Goal: Find specific page/section: Find specific page/section

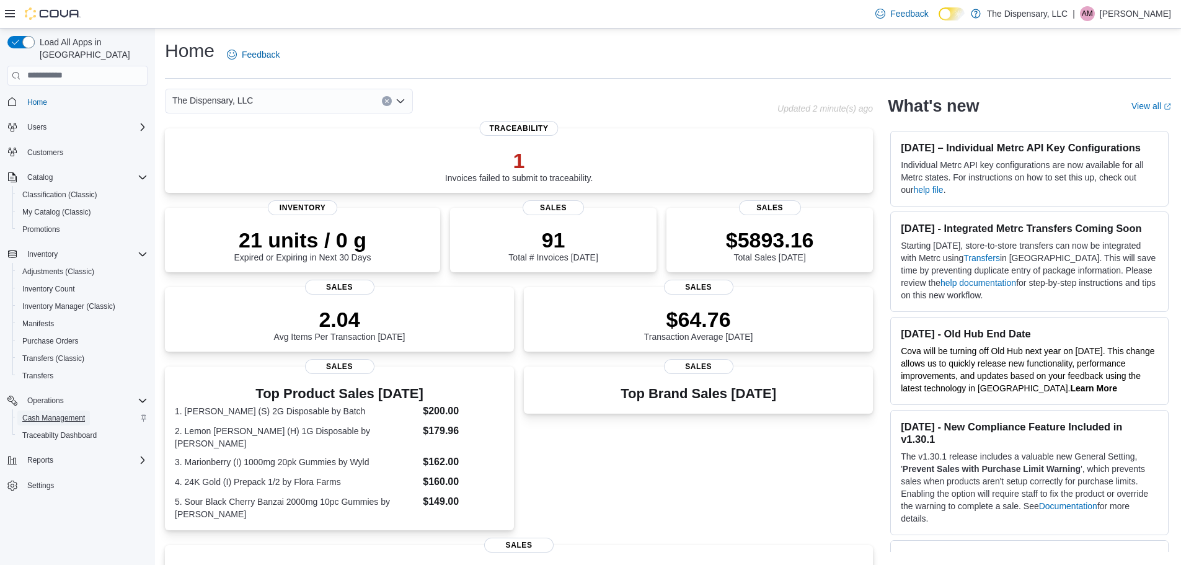
click at [51, 410] on span "Cash Management" at bounding box center [53, 417] width 63 height 15
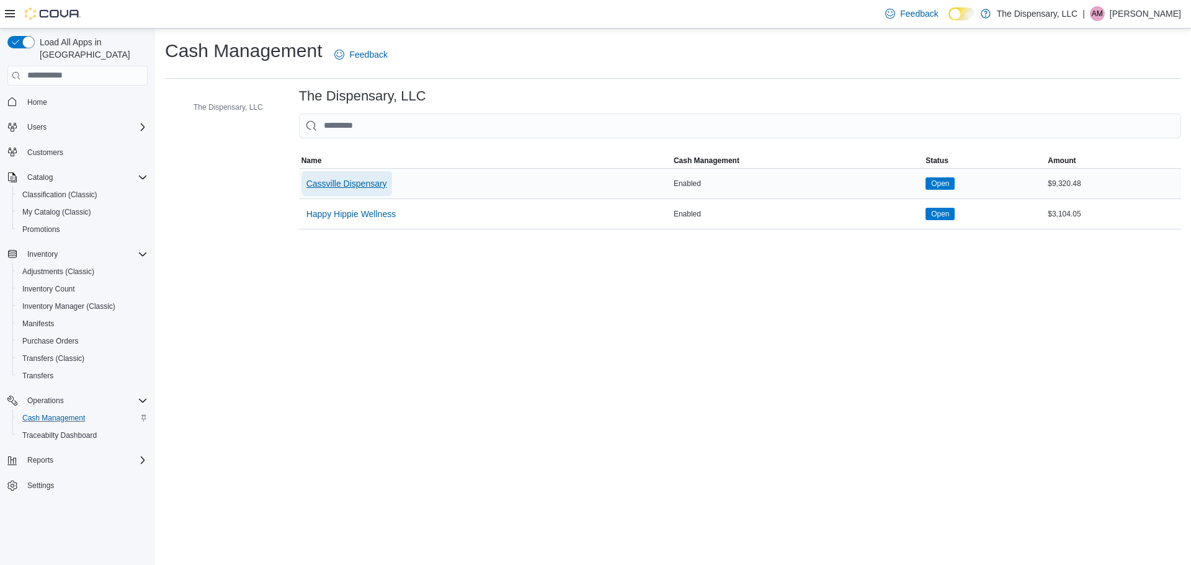
click at [353, 180] on span "Cassville Dispensary" at bounding box center [346, 183] width 81 height 12
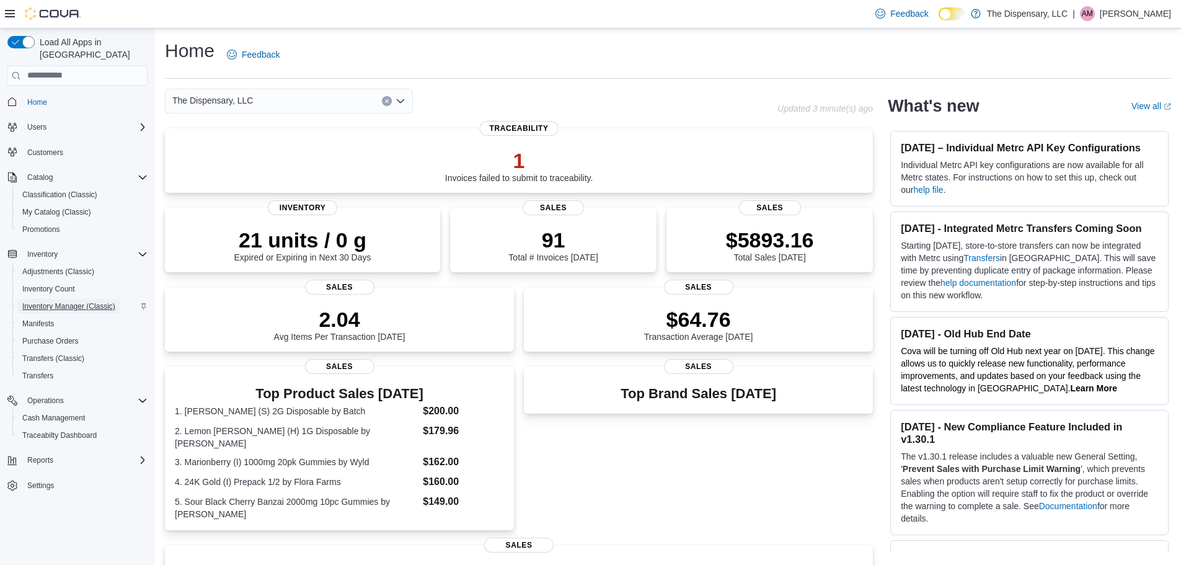
click at [63, 301] on span "Inventory Manager (Classic)" at bounding box center [68, 306] width 93 height 10
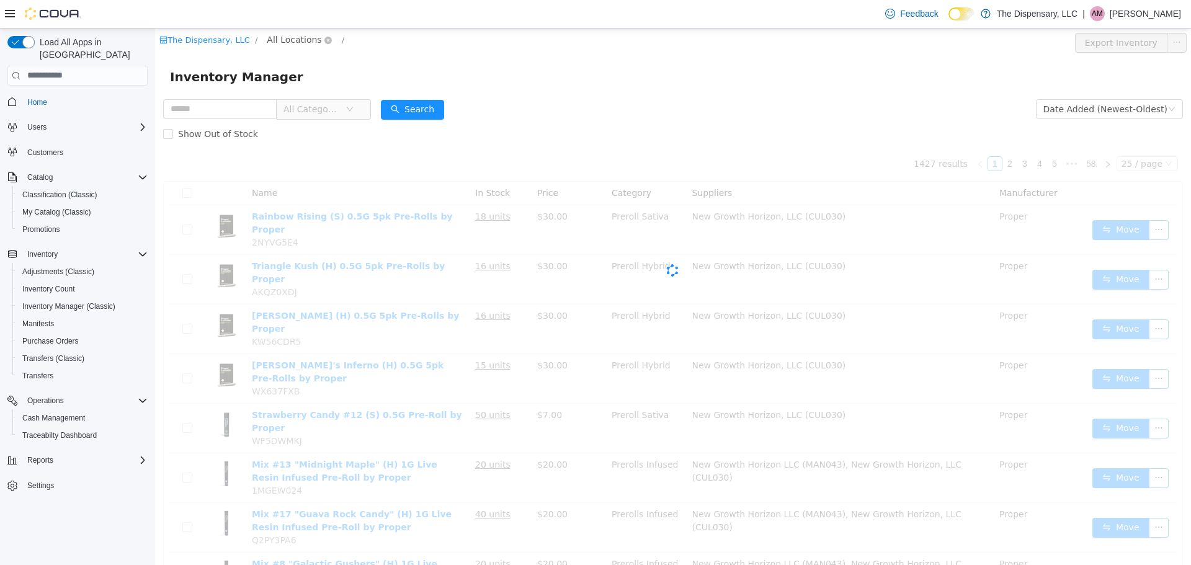
click at [274, 42] on span "All Locations" at bounding box center [294, 39] width 55 height 14
click at [298, 107] on span "Cassville Dispensary" at bounding box center [329, 106] width 89 height 10
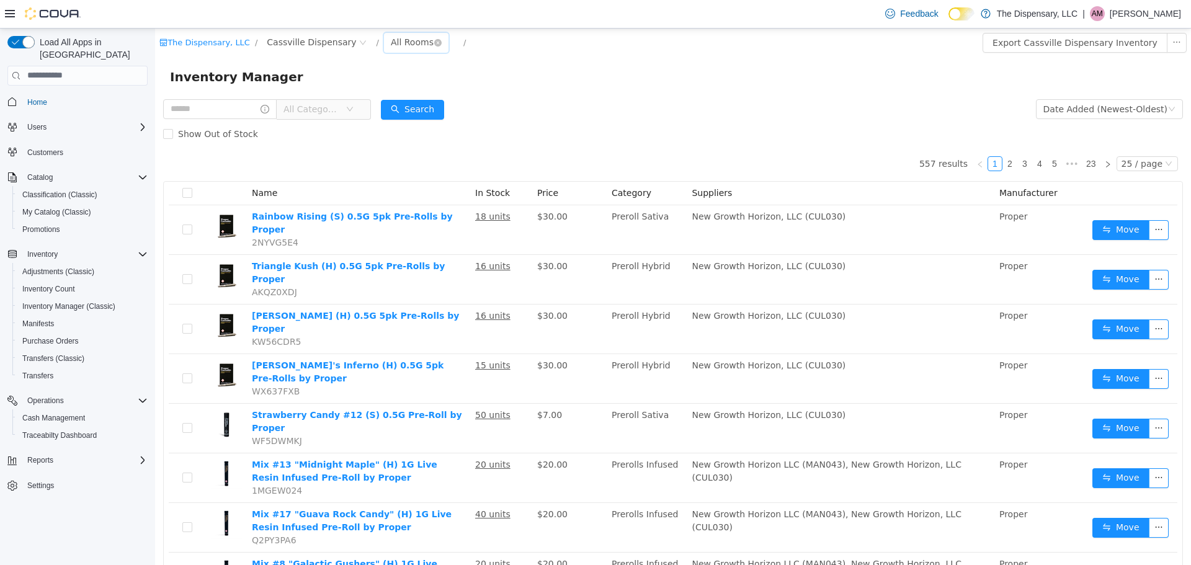
click at [391, 45] on div "All Rooms" at bounding box center [412, 41] width 43 height 19
click at [399, 105] on li "Back Room" at bounding box center [398, 107] width 74 height 20
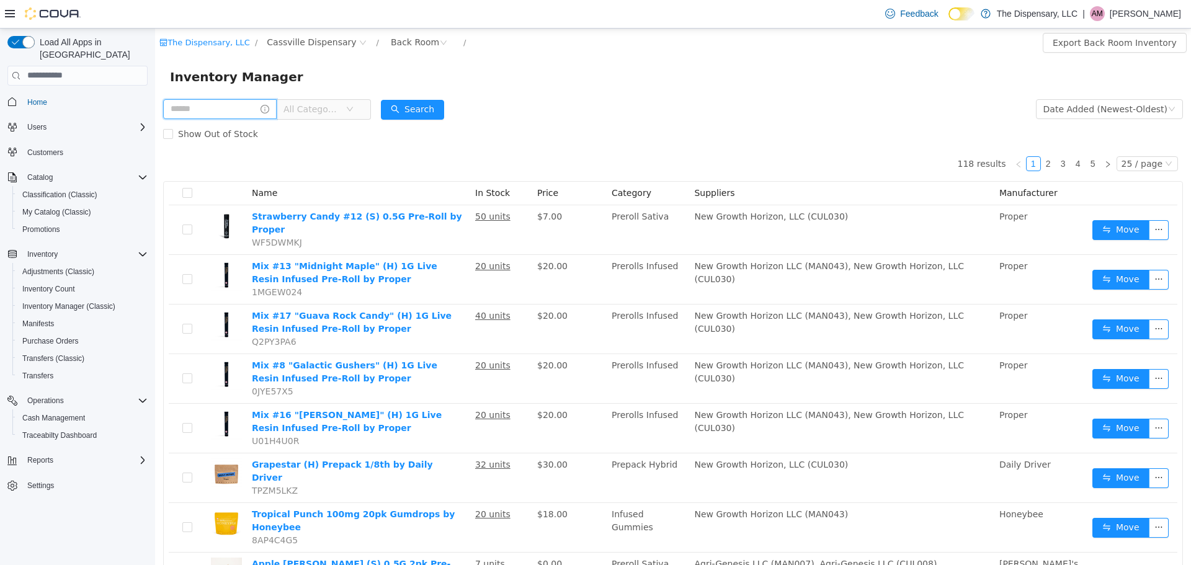
click at [263, 110] on input "text" at bounding box center [219, 109] width 113 height 20
type input "**********"
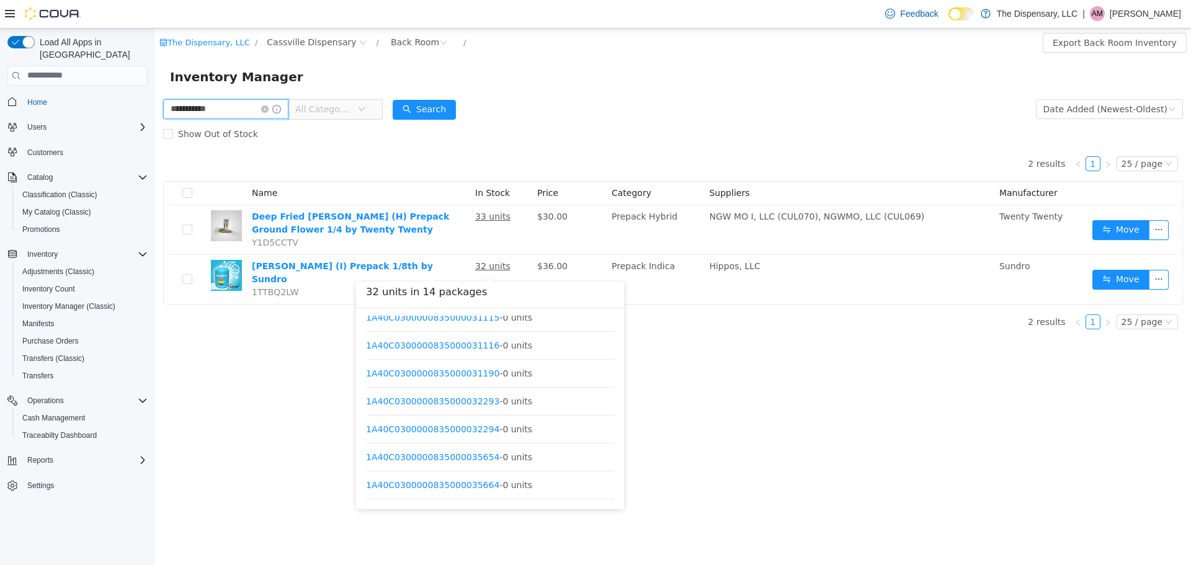
scroll to position [205, 0]
click at [450, 485] on link "1A40C0300000835000035744" at bounding box center [432, 487] width 133 height 10
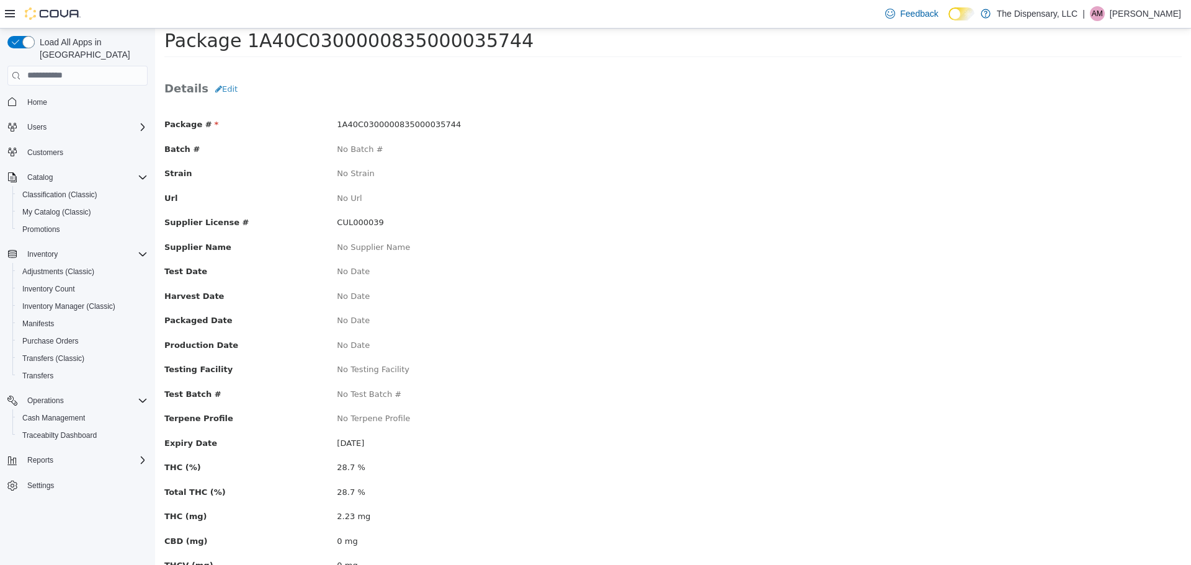
scroll to position [62, 0]
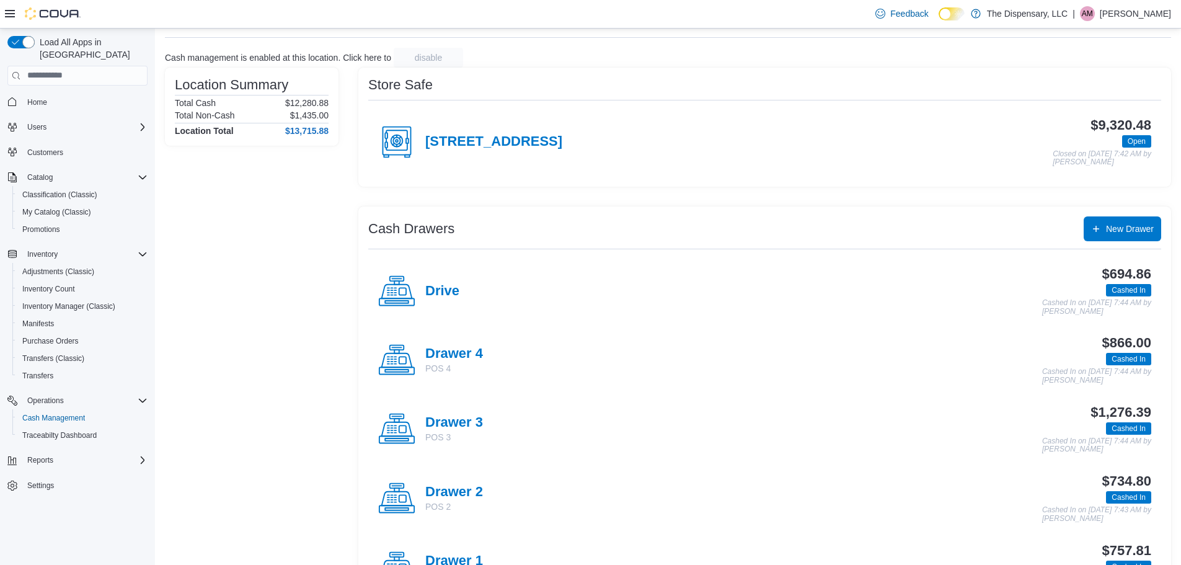
scroll to position [124, 0]
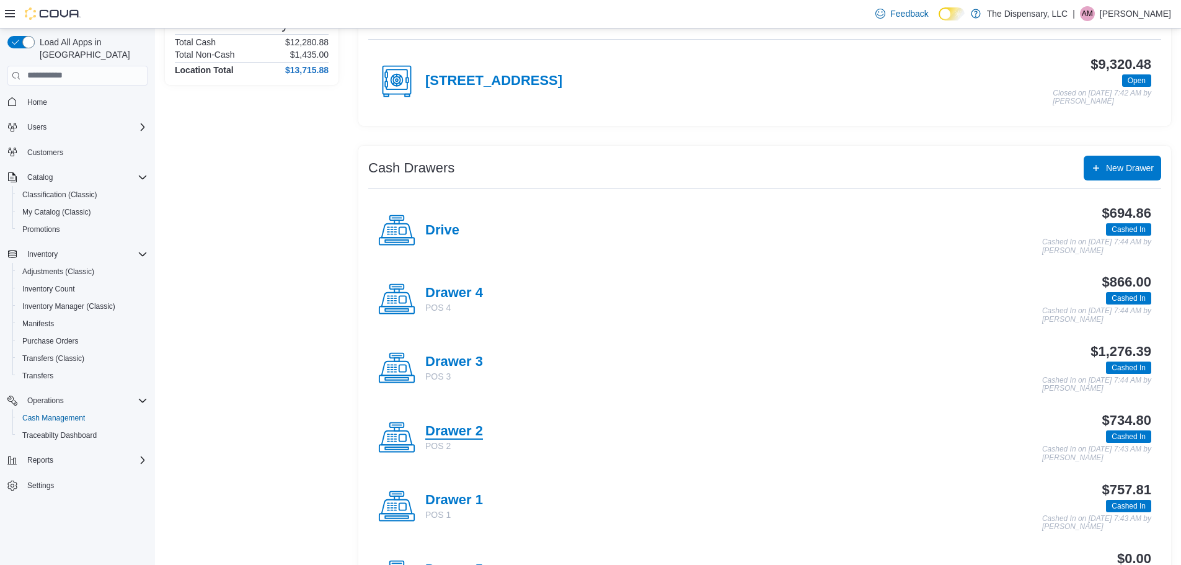
click at [463, 432] on h4 "Drawer 2" at bounding box center [454, 432] width 58 height 16
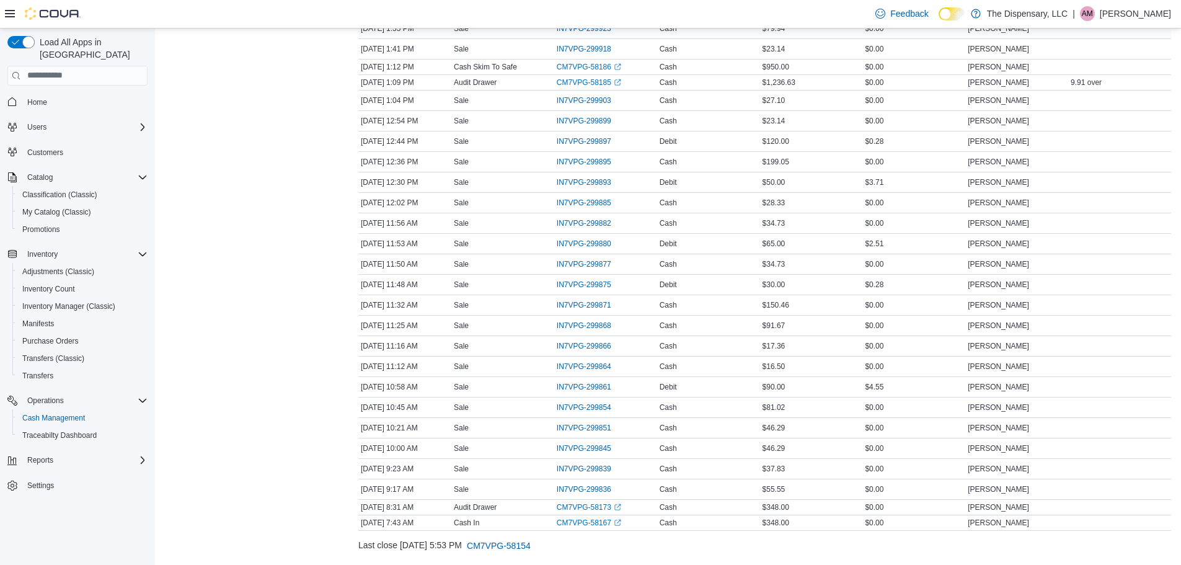
scroll to position [302, 0]
